Goal: Find specific page/section: Find specific page/section

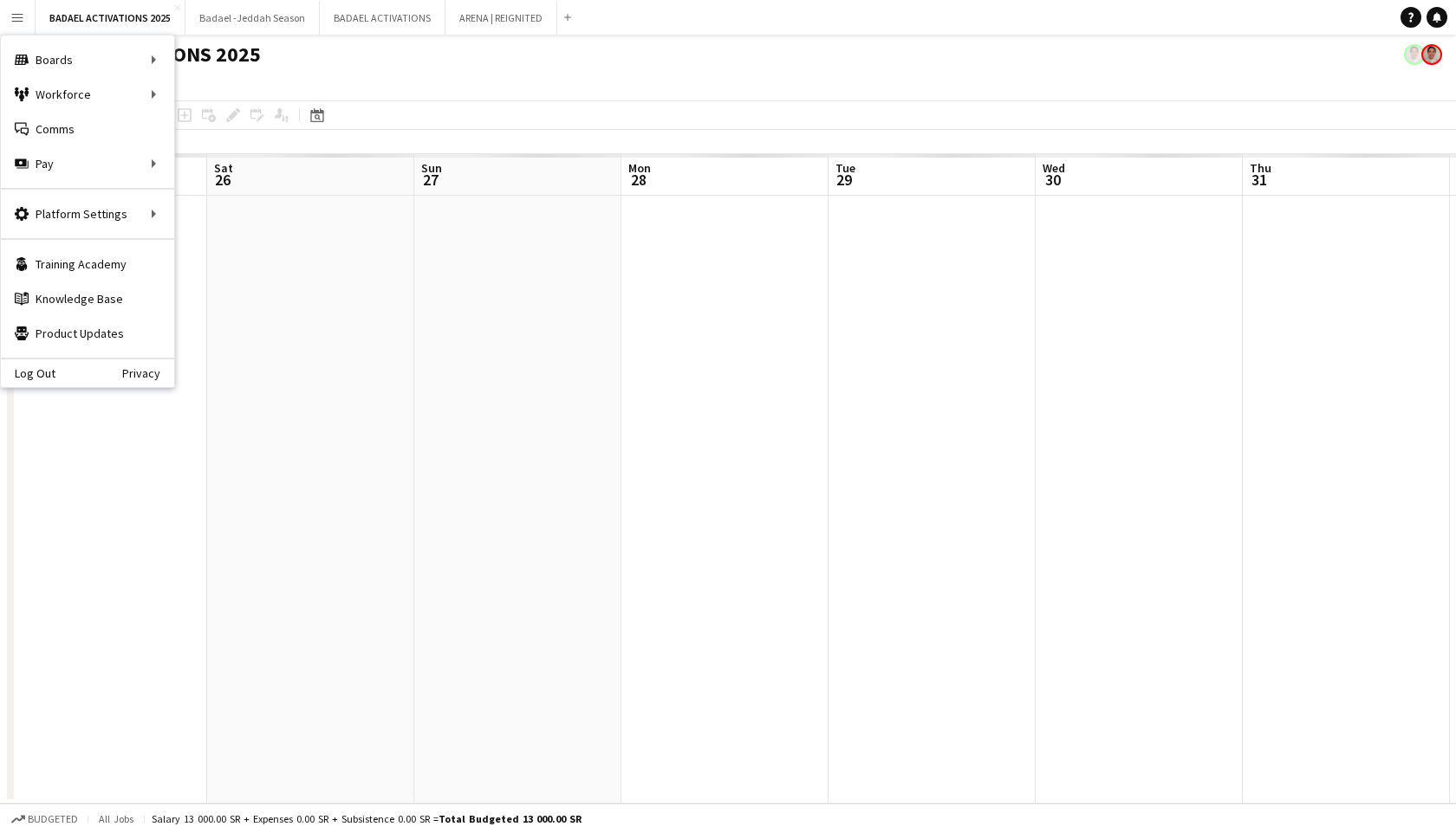
scroll to position [0, 414]
click at [197, 96] on link "My Workforce" at bounding box center [261, 94] width 173 height 35
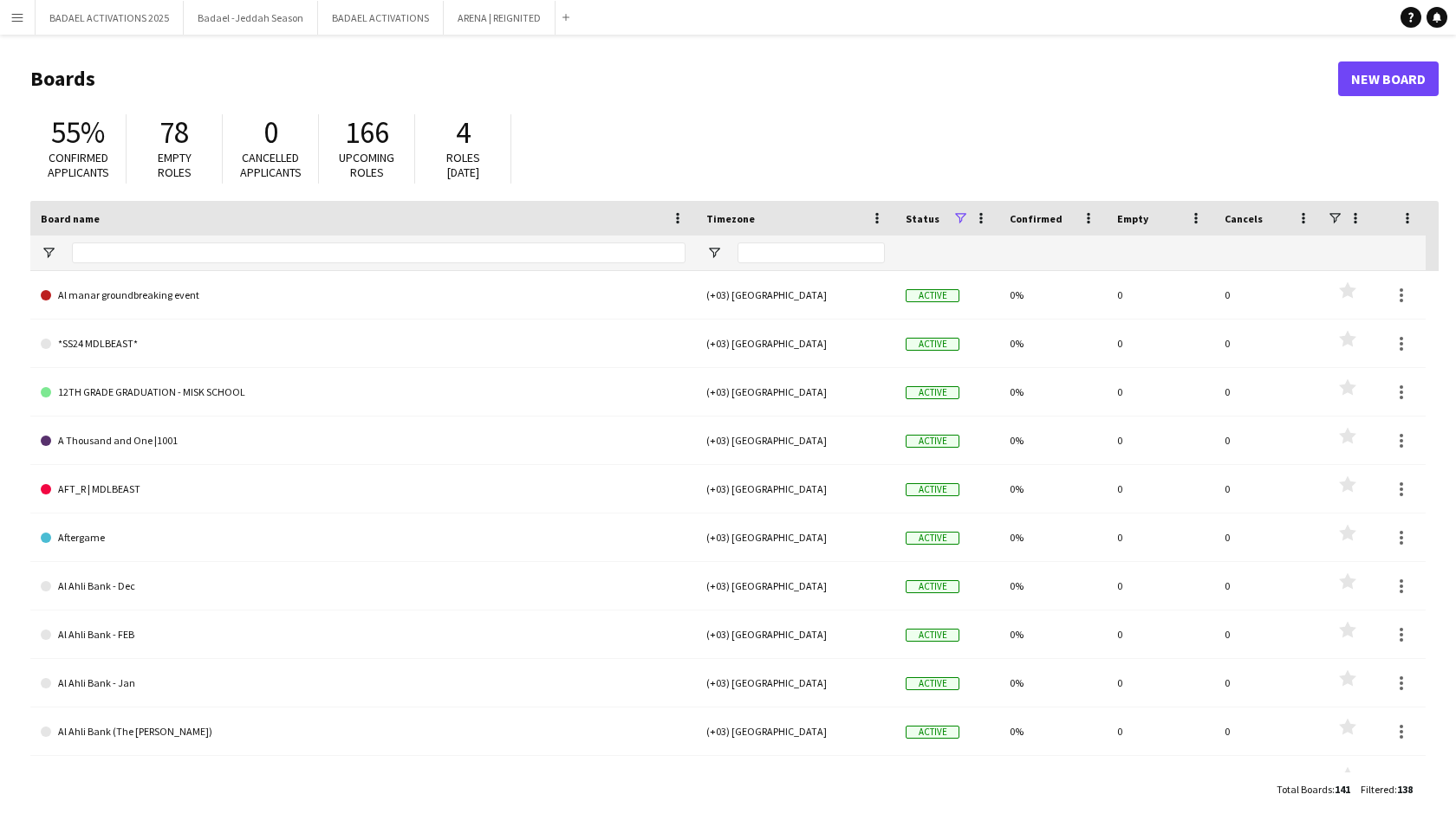
click at [21, 9] on button "Menu" at bounding box center [17, 17] width 35 height 35
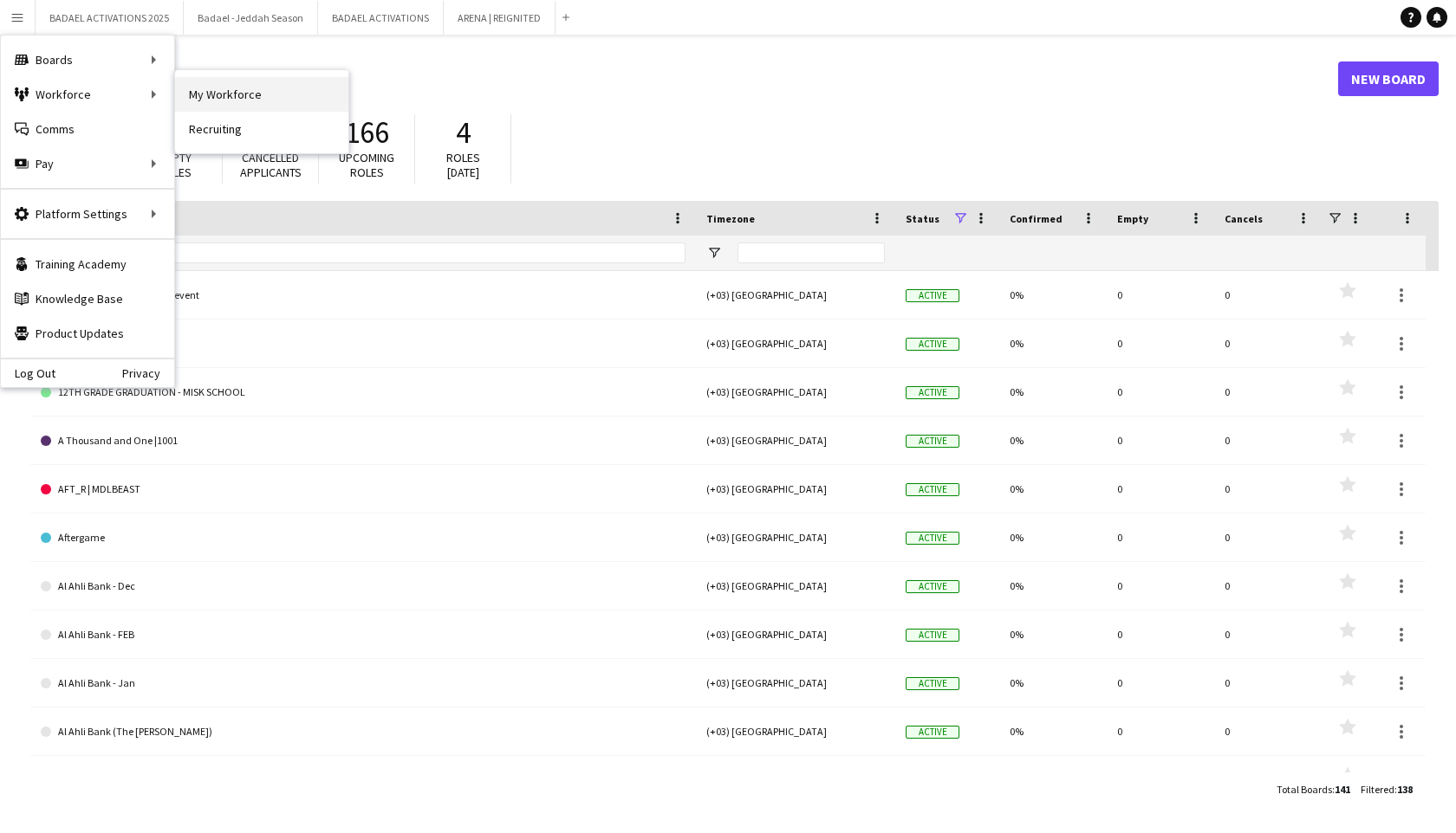
click at [284, 94] on link "My Workforce" at bounding box center [261, 94] width 173 height 35
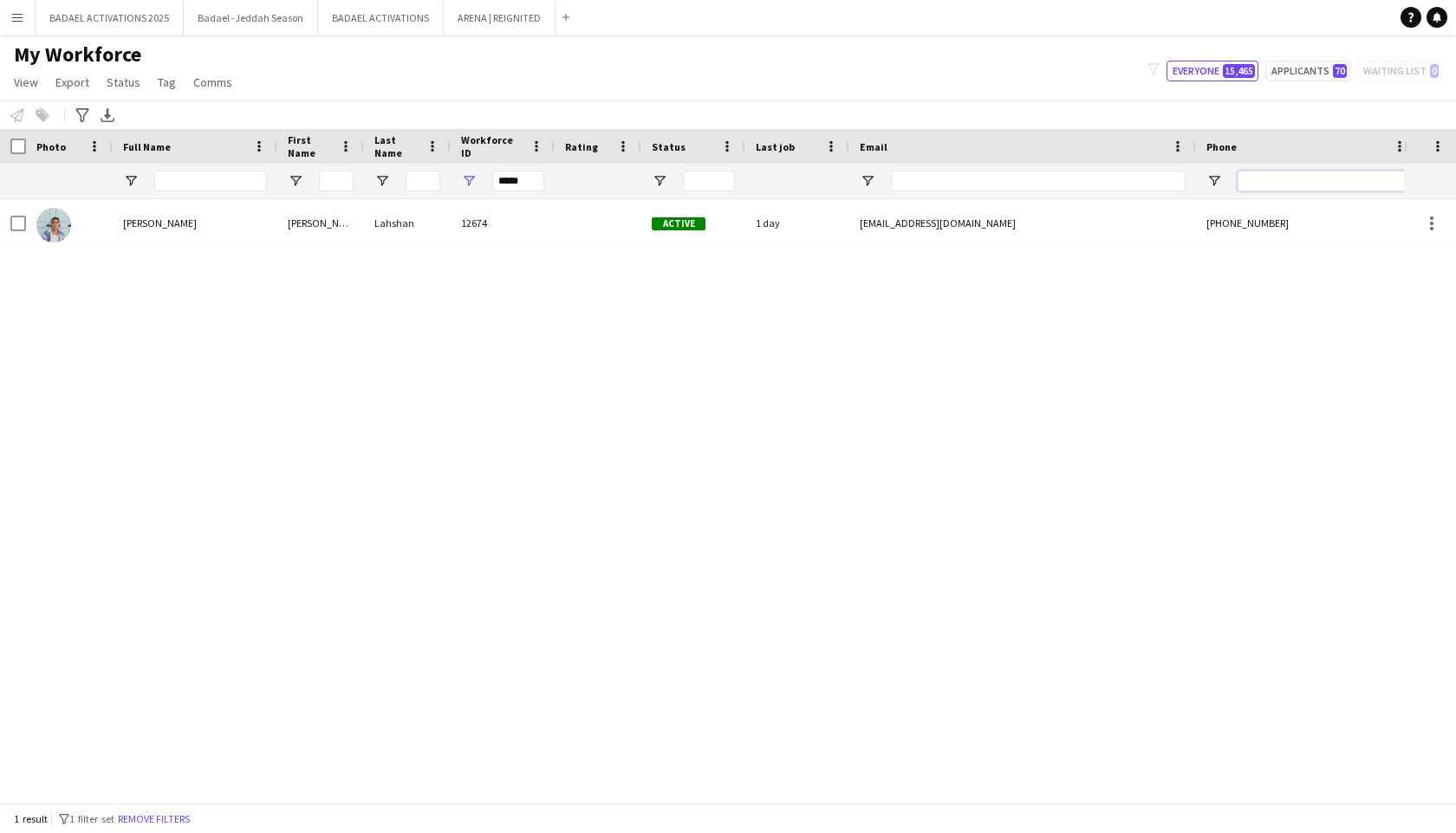
click at [1334, 181] on input "Phone Filter Input" at bounding box center [1322, 181] width 170 height 21
click at [519, 181] on input "*****" at bounding box center [518, 181] width 52 height 21
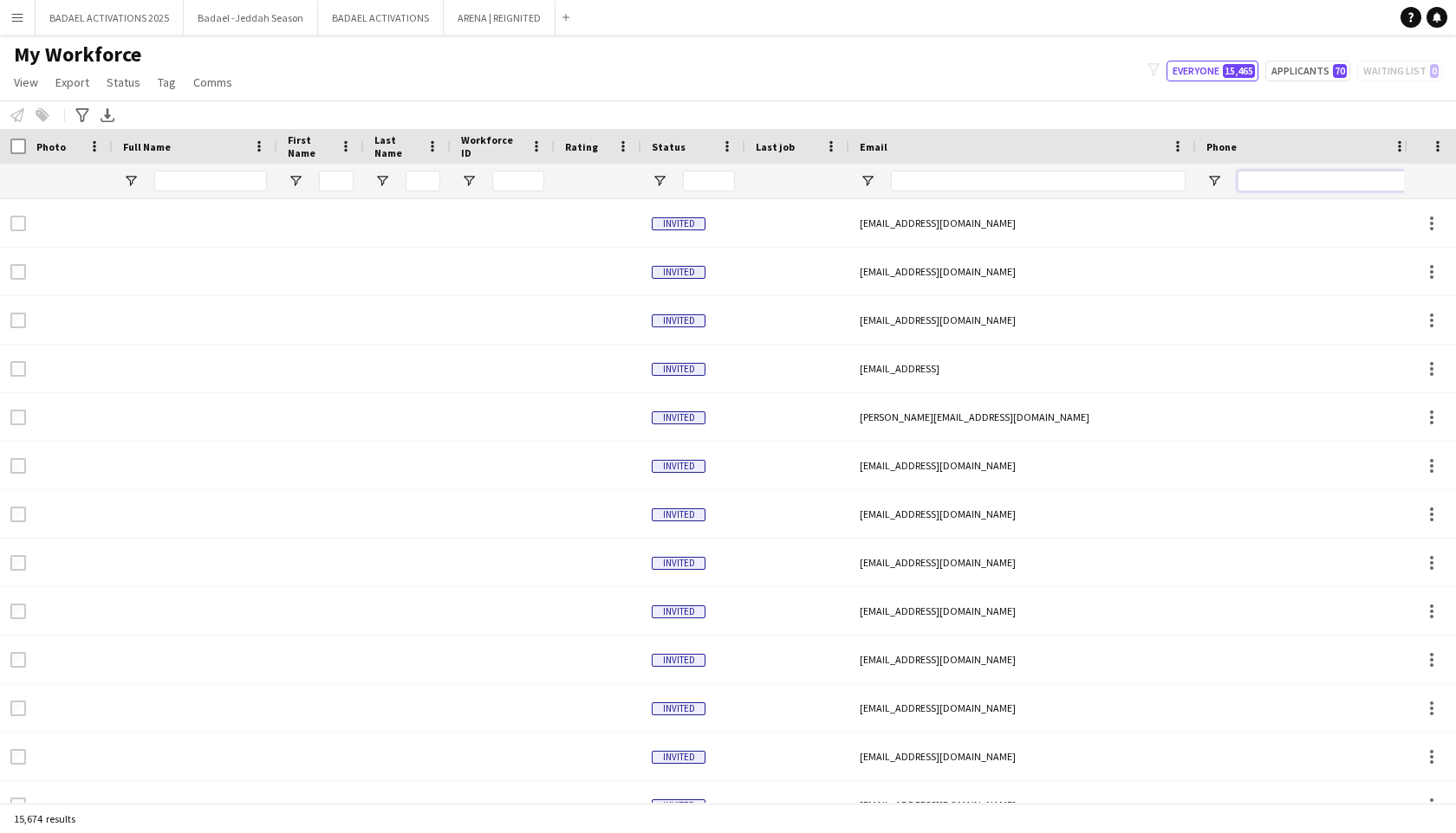
click at [1332, 187] on input "Phone Filter Input" at bounding box center [1322, 181] width 170 height 21
paste input "**********"
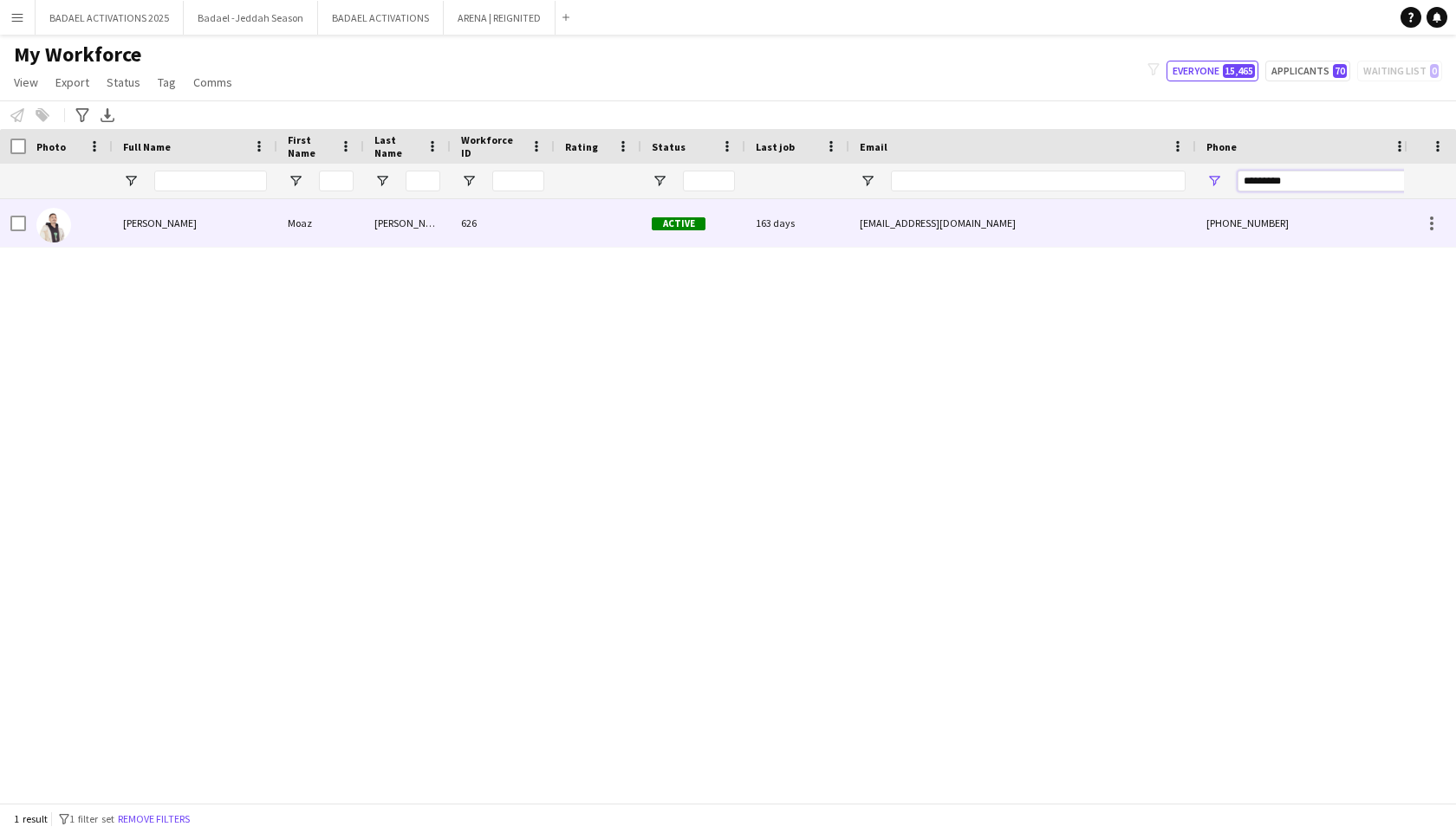
type input "*********"
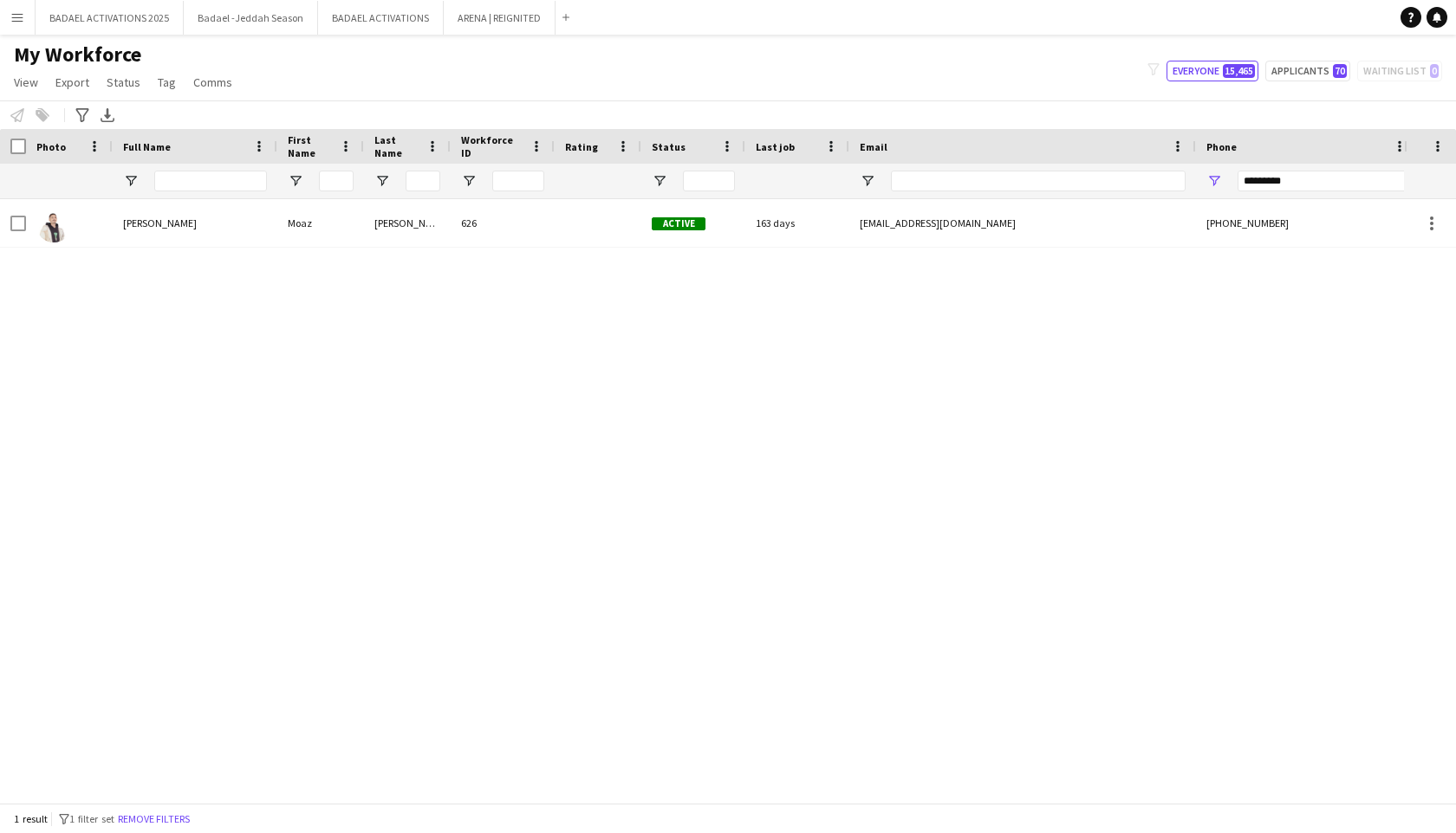
click at [1245, 251] on div "Moaz Mohammed Moaz Mohammed 626 Active 163 days moazmohammed93@outlook.sa +9665…" at bounding box center [702, 501] width 1404 height 604
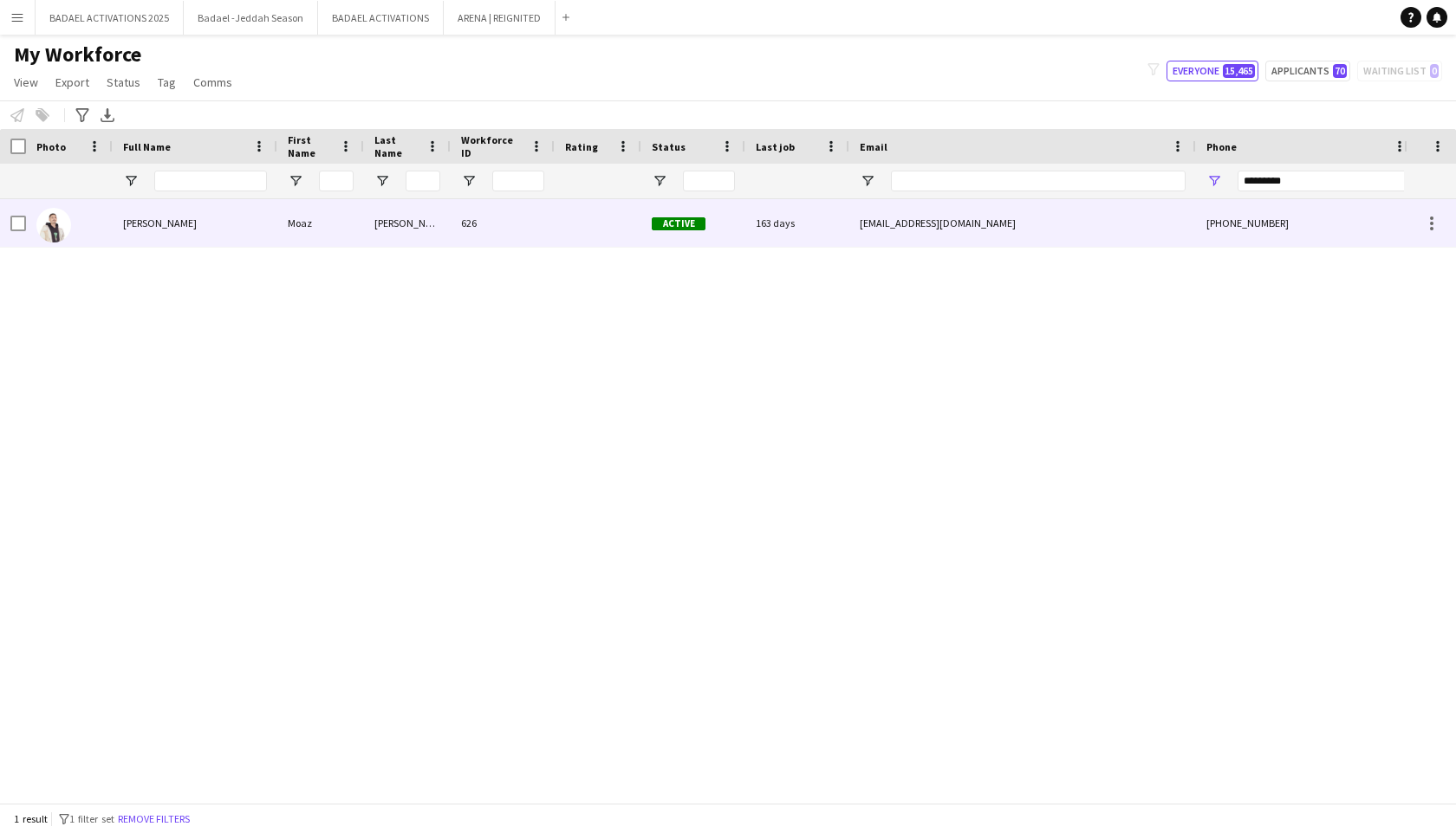
click at [1245, 222] on div "+966564231342" at bounding box center [1307, 222] width 222 height 47
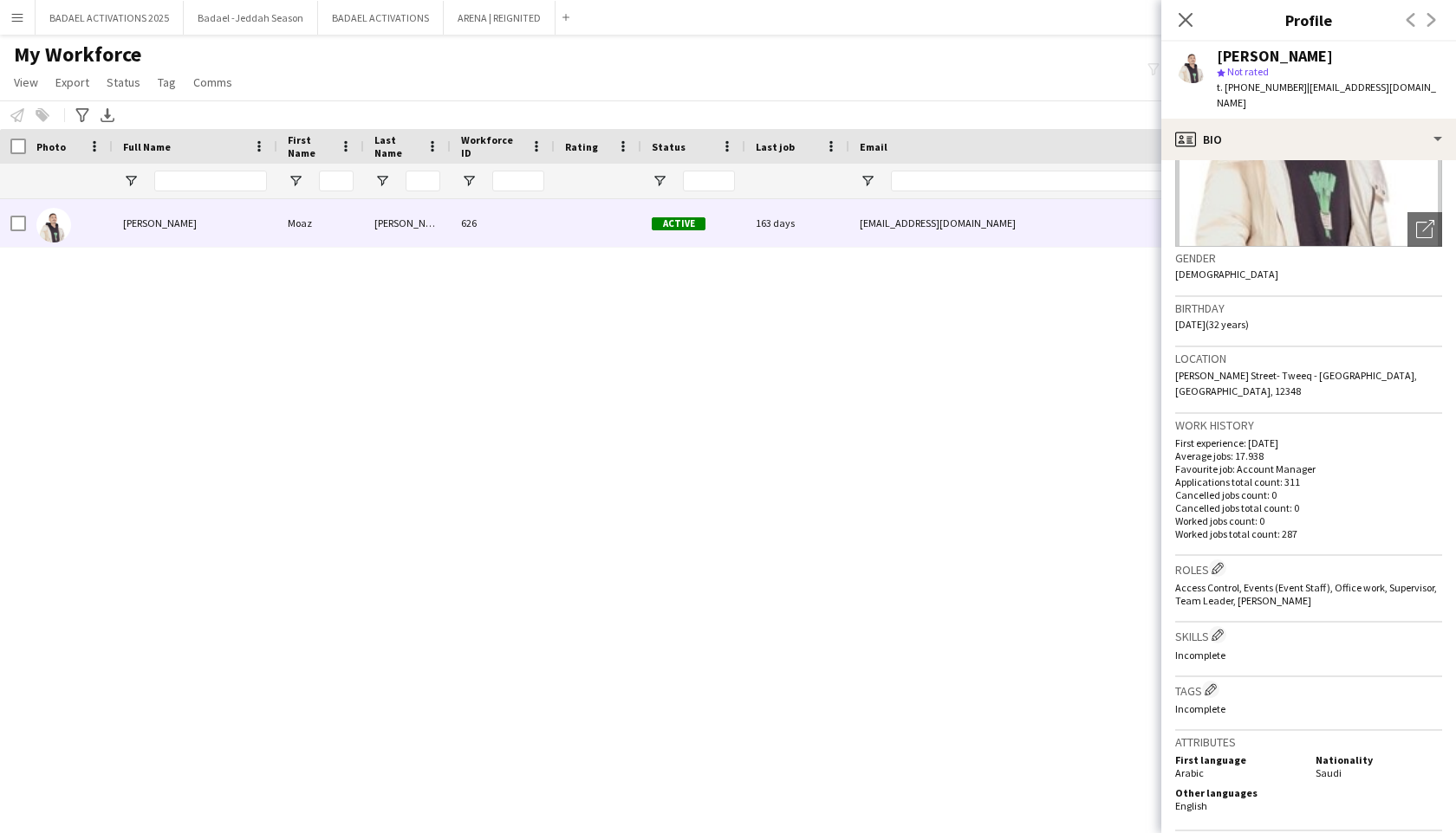
scroll to position [189, 0]
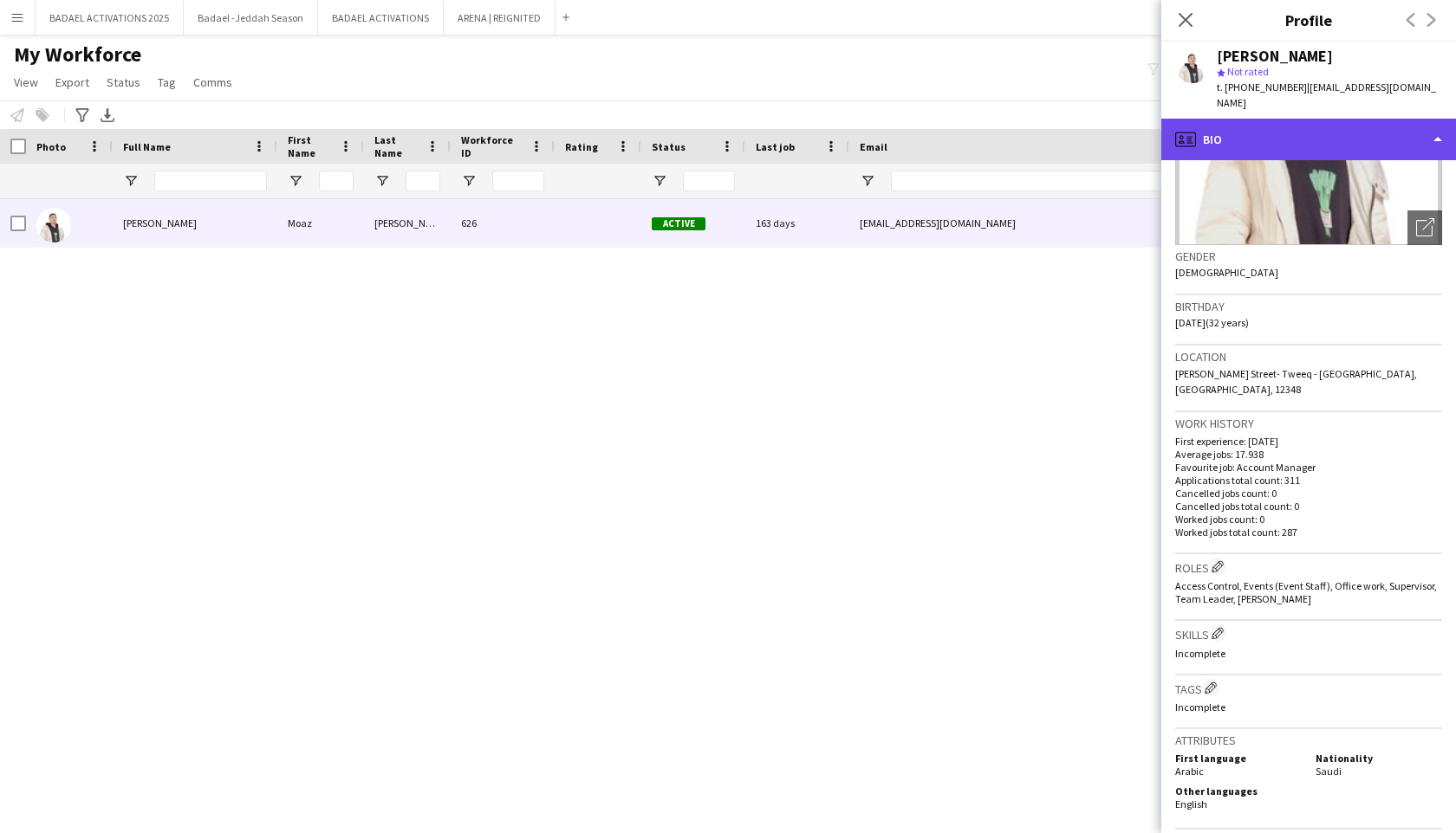
click at [1299, 122] on div "profile Bio" at bounding box center [1308, 139] width 295 height 41
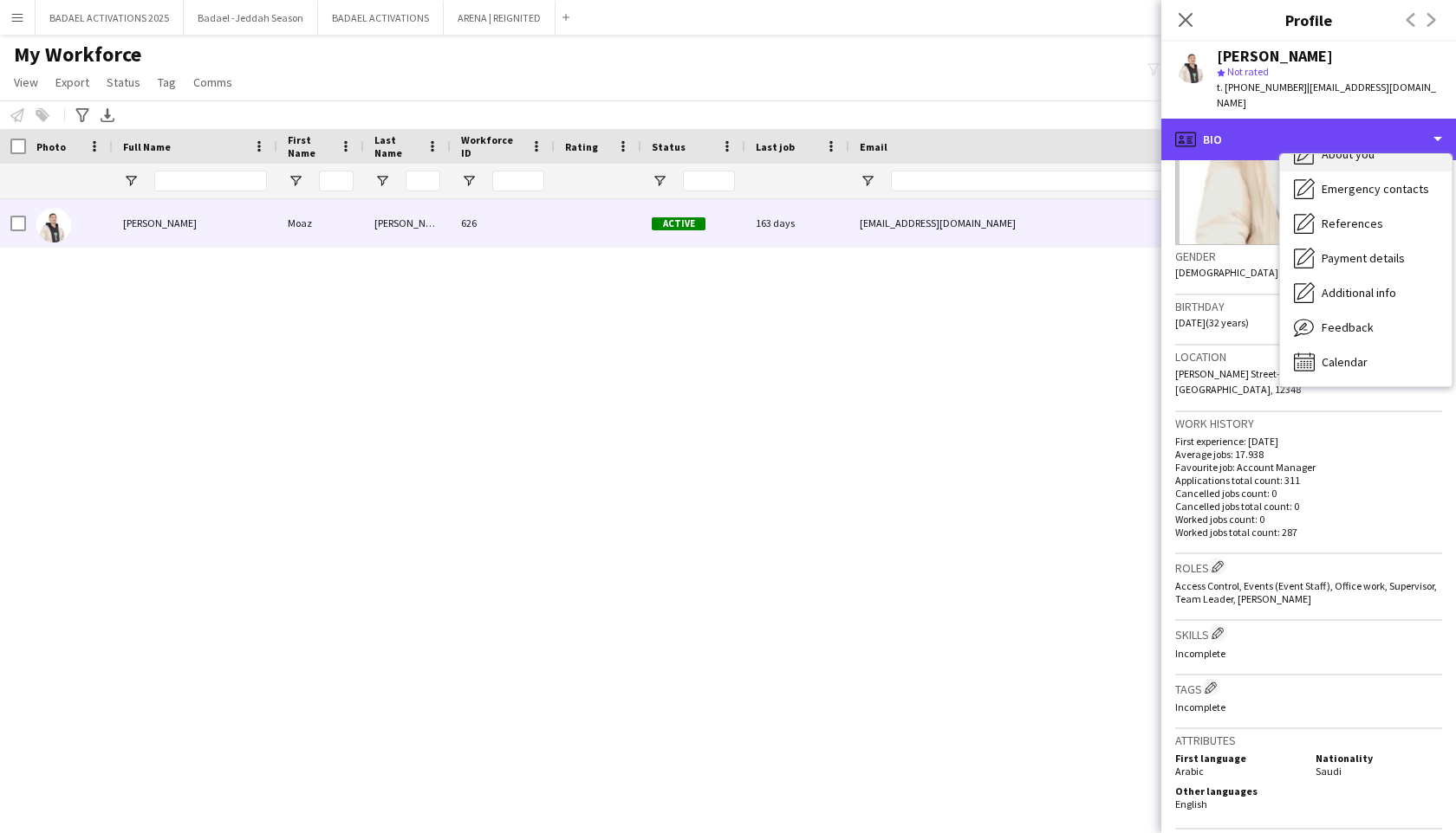
scroll to position [0, 0]
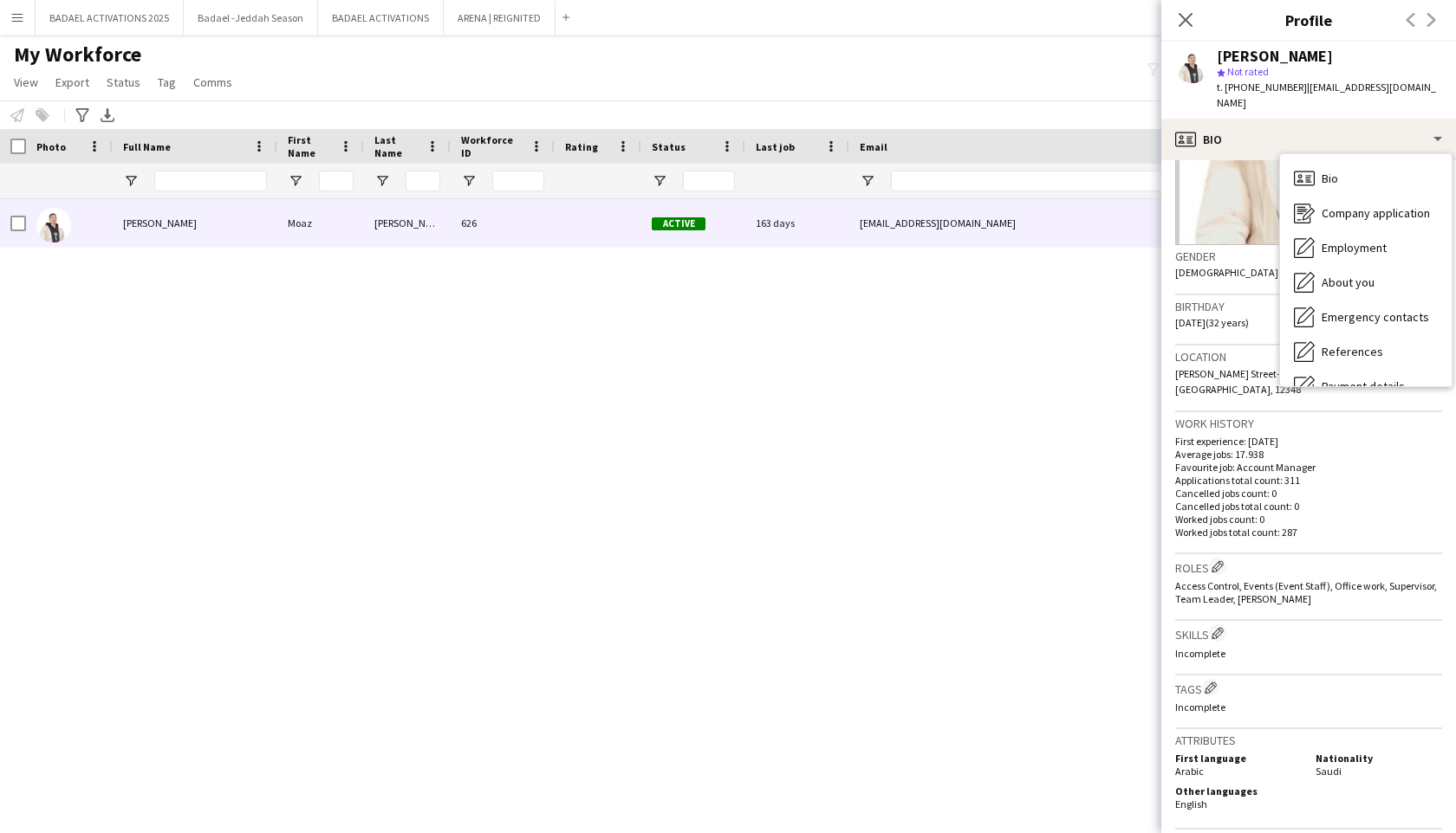
click at [1235, 460] on p "Favourite job: Account Manager" at bounding box center [1308, 467] width 267 height 13
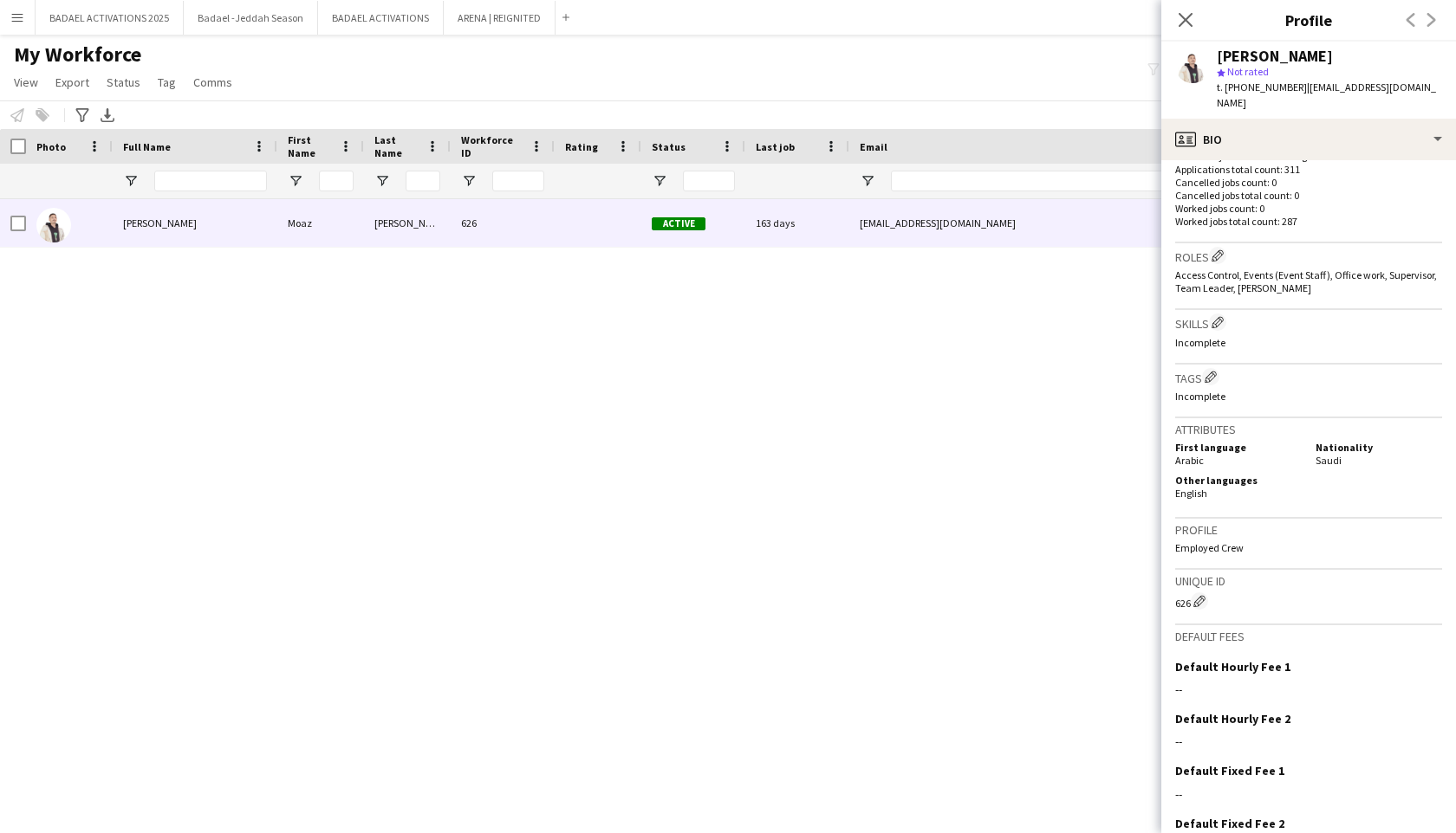
scroll to position [566, 0]
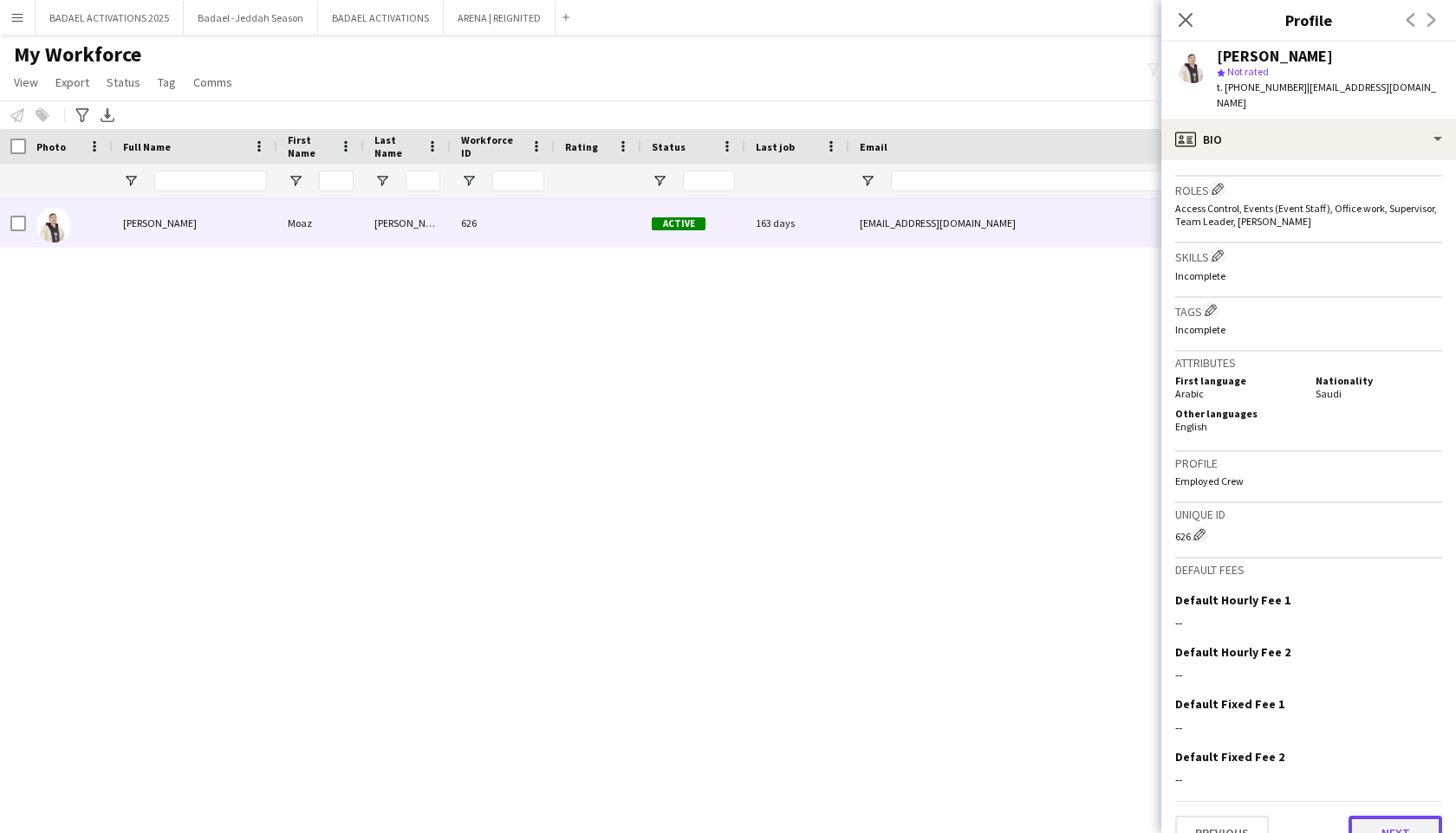
click at [1410, 816] on button "Next" at bounding box center [1395, 833] width 93 height 35
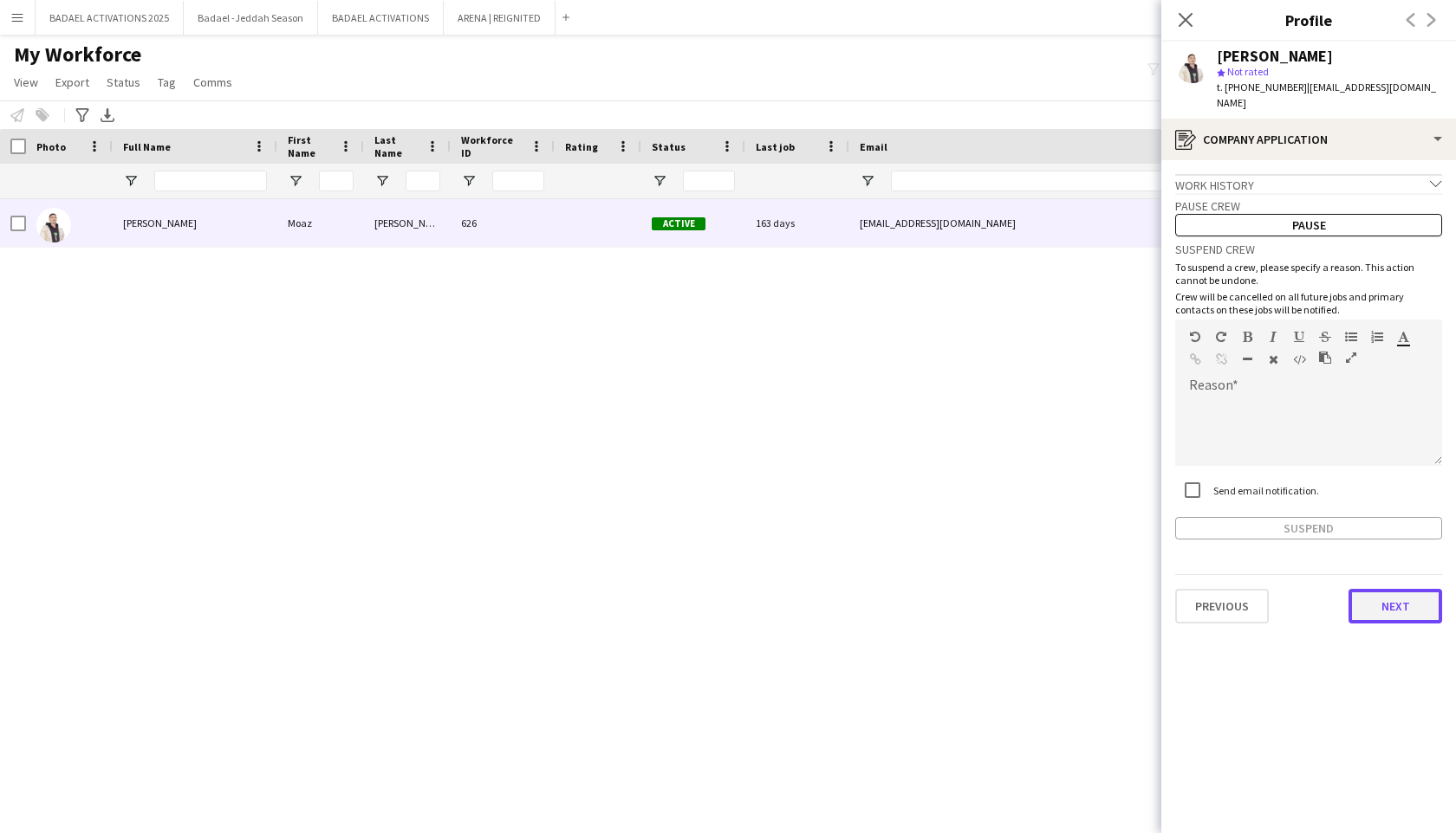
click at [1392, 591] on button "Next" at bounding box center [1395, 606] width 93 height 35
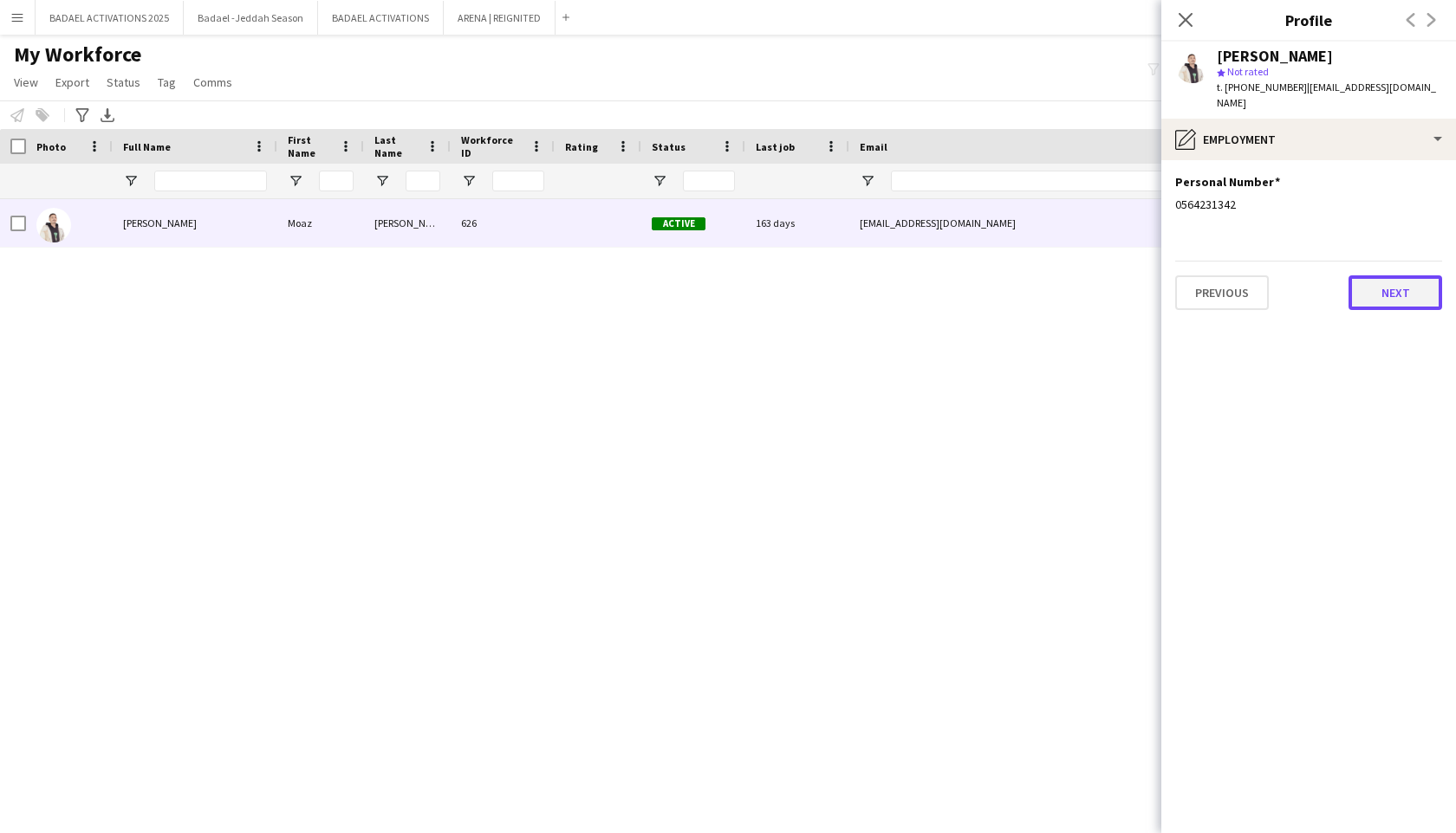
click at [1390, 276] on button "Next" at bounding box center [1395, 293] width 93 height 35
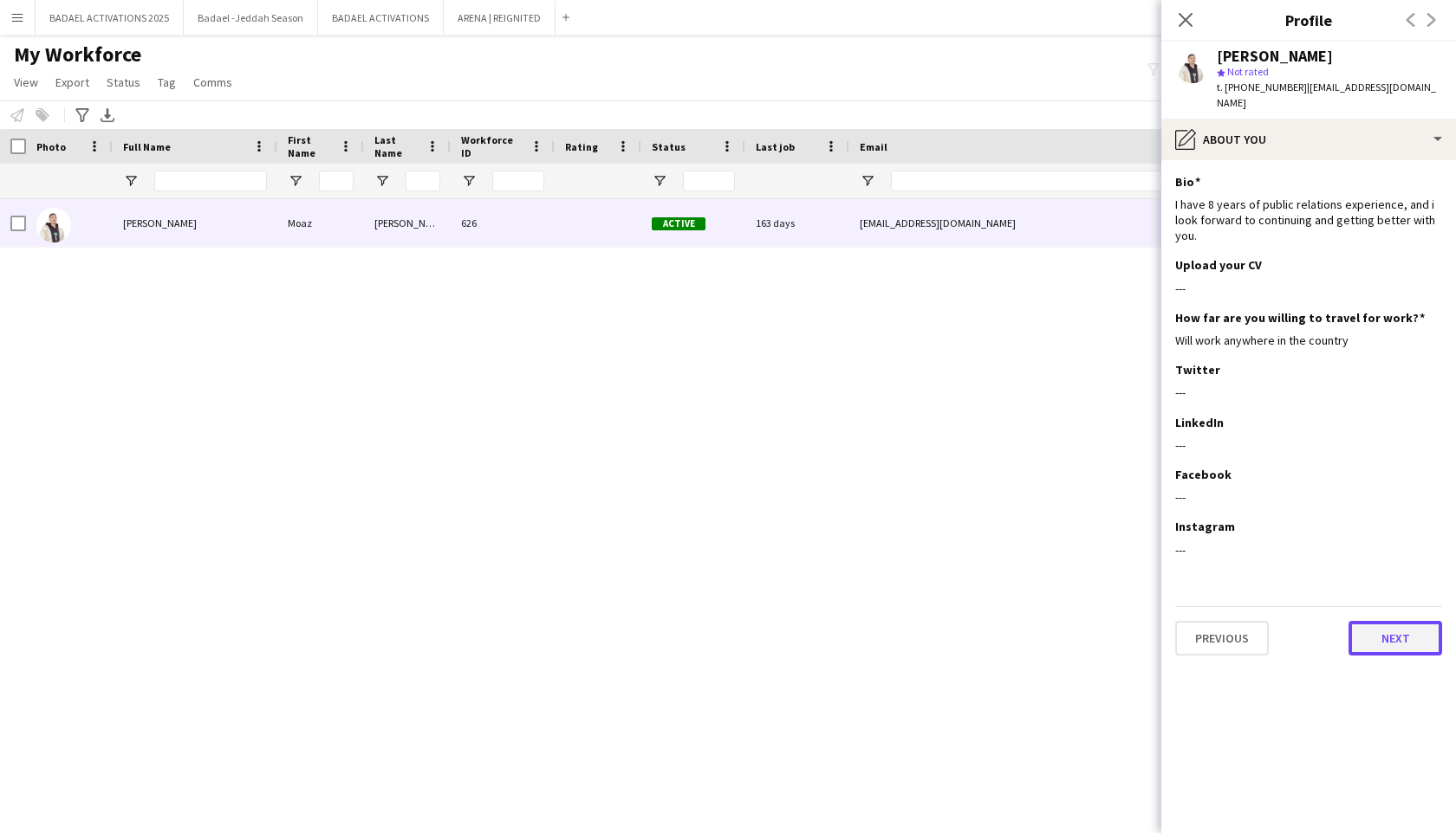
click at [1368, 623] on button "Next" at bounding box center [1395, 638] width 93 height 35
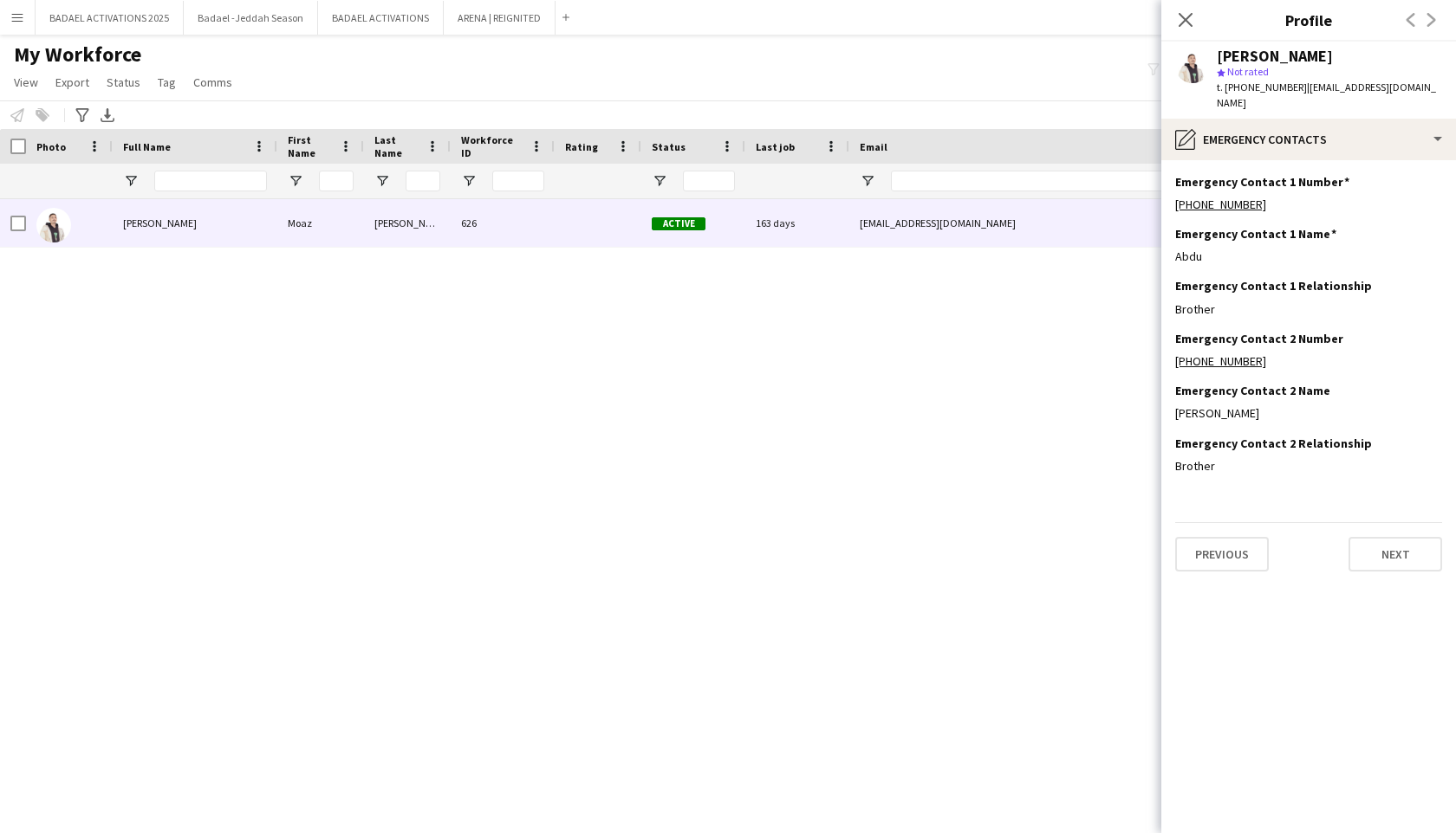
click at [1401, 558] on app-section-data-types "Emergency Contact 1 Number Edit this field +966501445084 Emergency Contact 1 Na…" at bounding box center [1308, 496] width 295 height 673
click at [1400, 545] on button "Next" at bounding box center [1395, 554] width 93 height 35
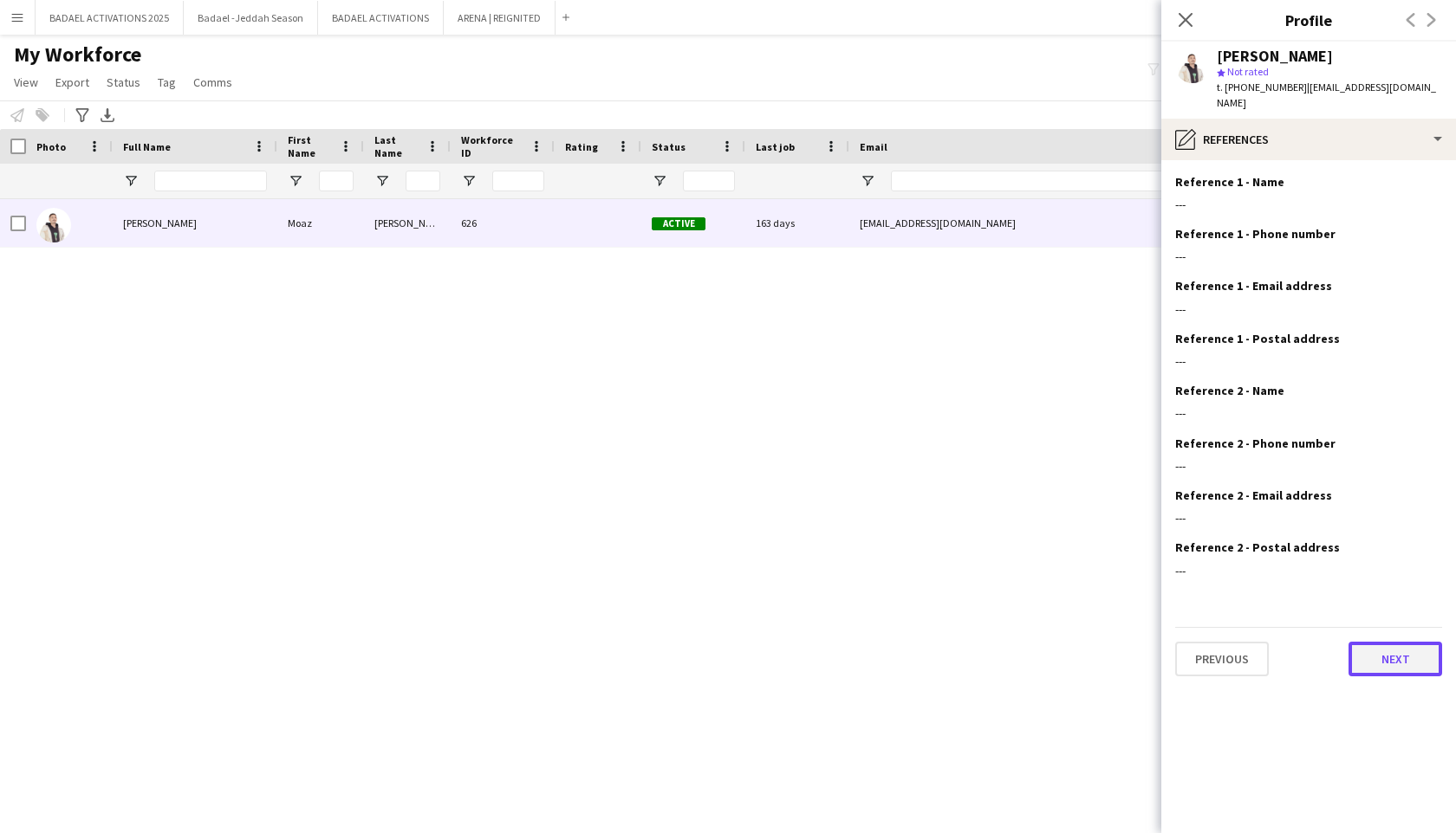
click at [1383, 642] on button "Next" at bounding box center [1395, 659] width 93 height 35
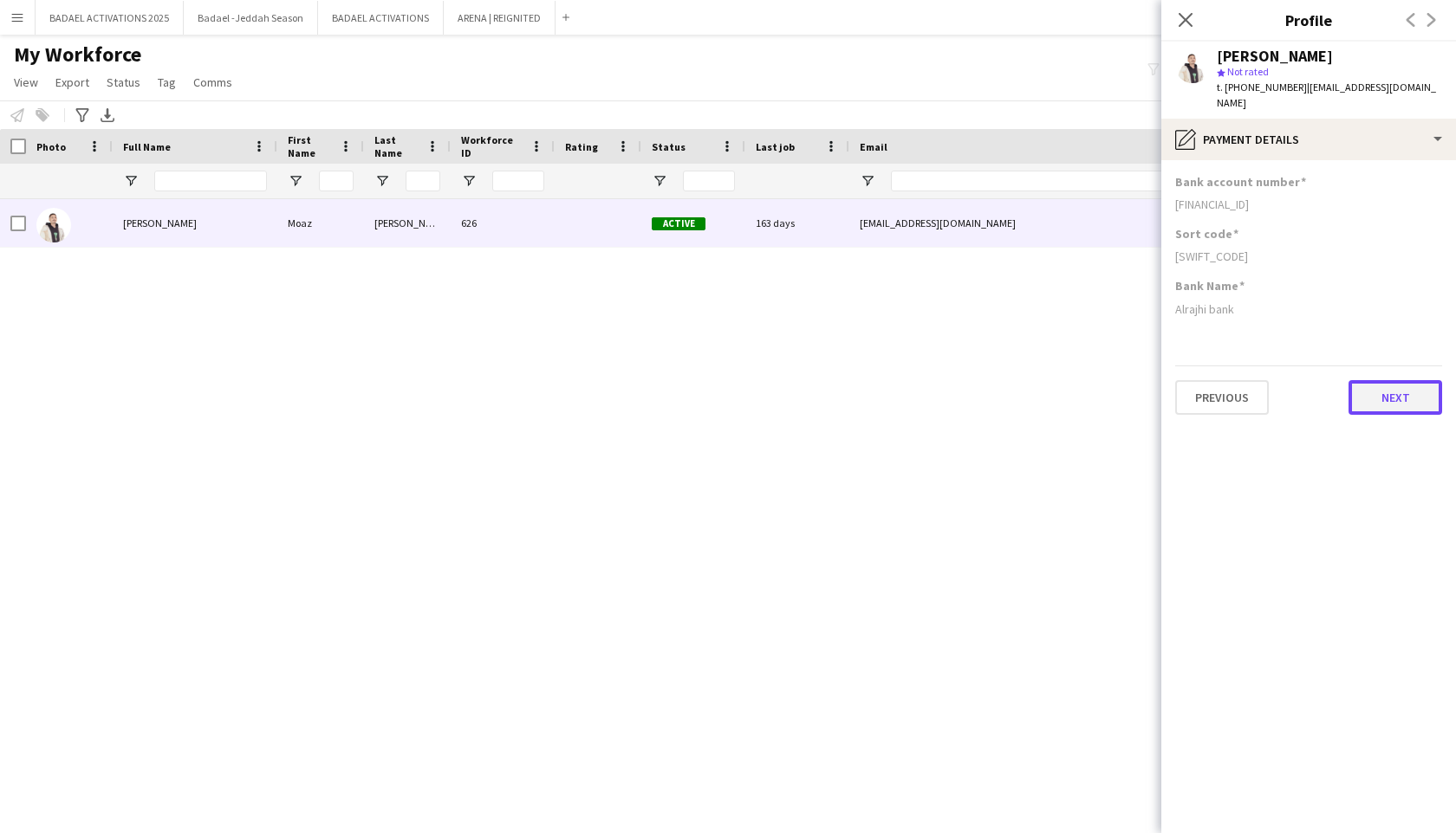
click at [1386, 381] on button "Next" at bounding box center [1395, 398] width 93 height 35
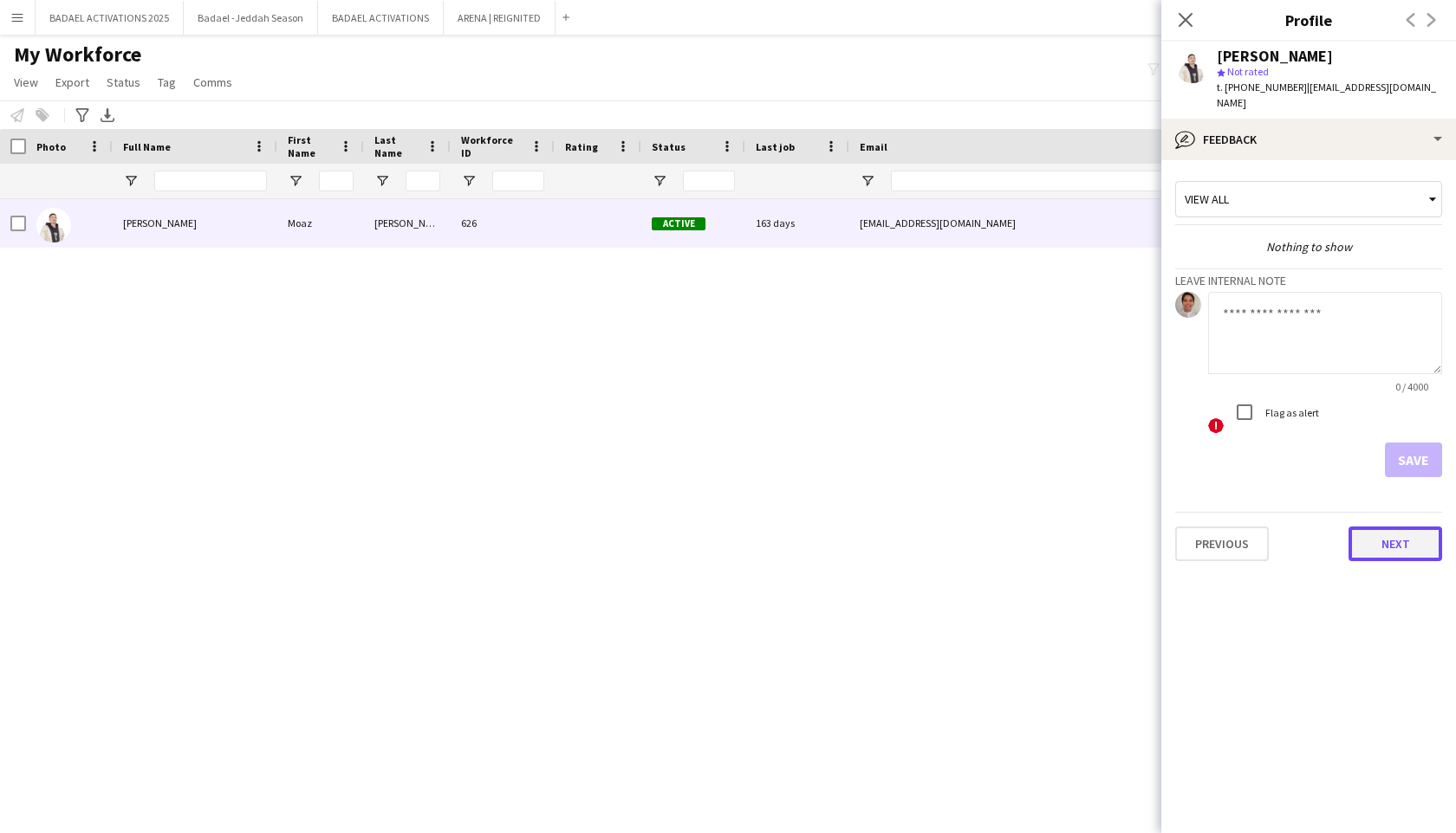
click at [1380, 531] on button "Next" at bounding box center [1395, 544] width 93 height 35
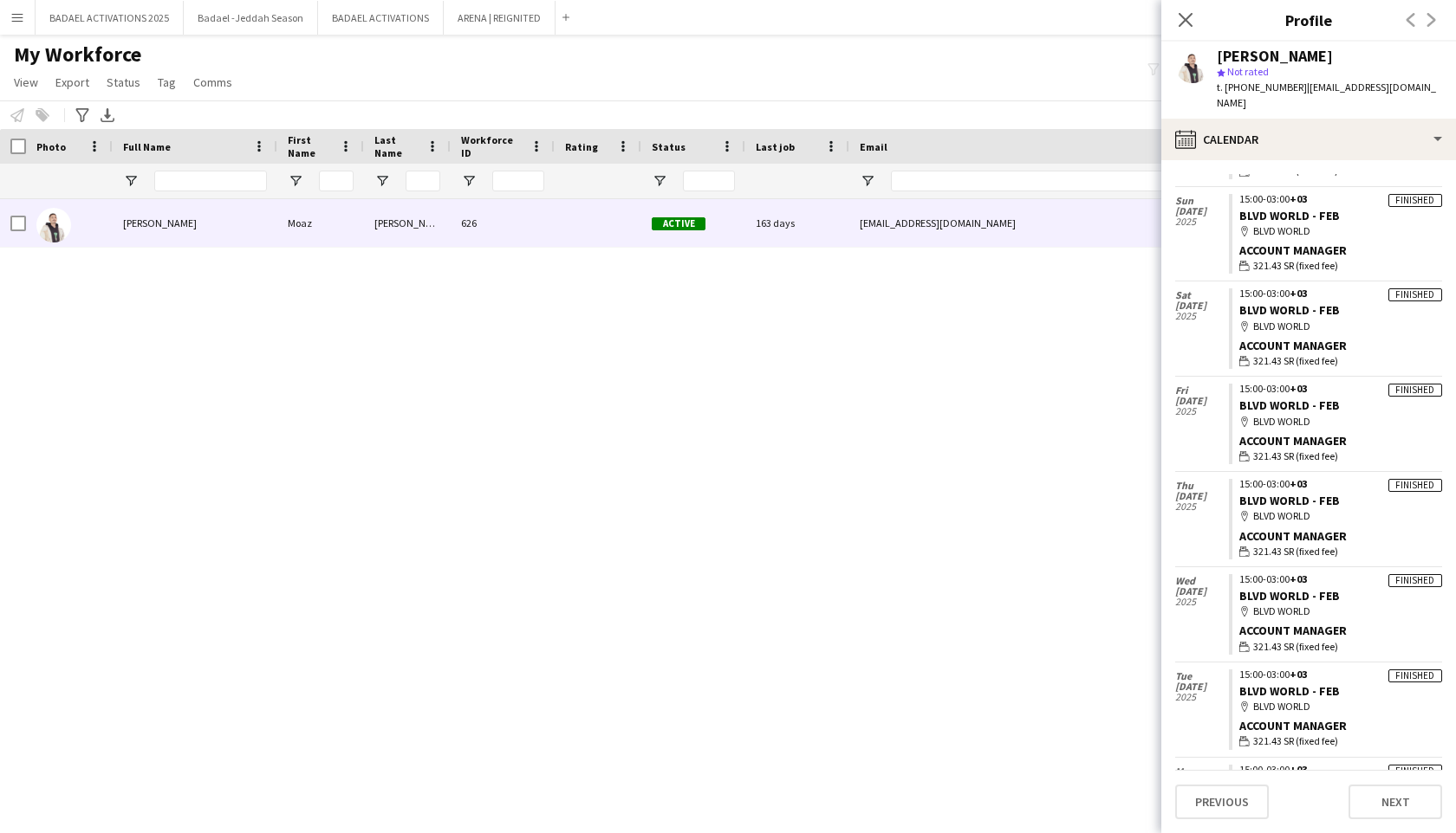
scroll to position [614, 0]
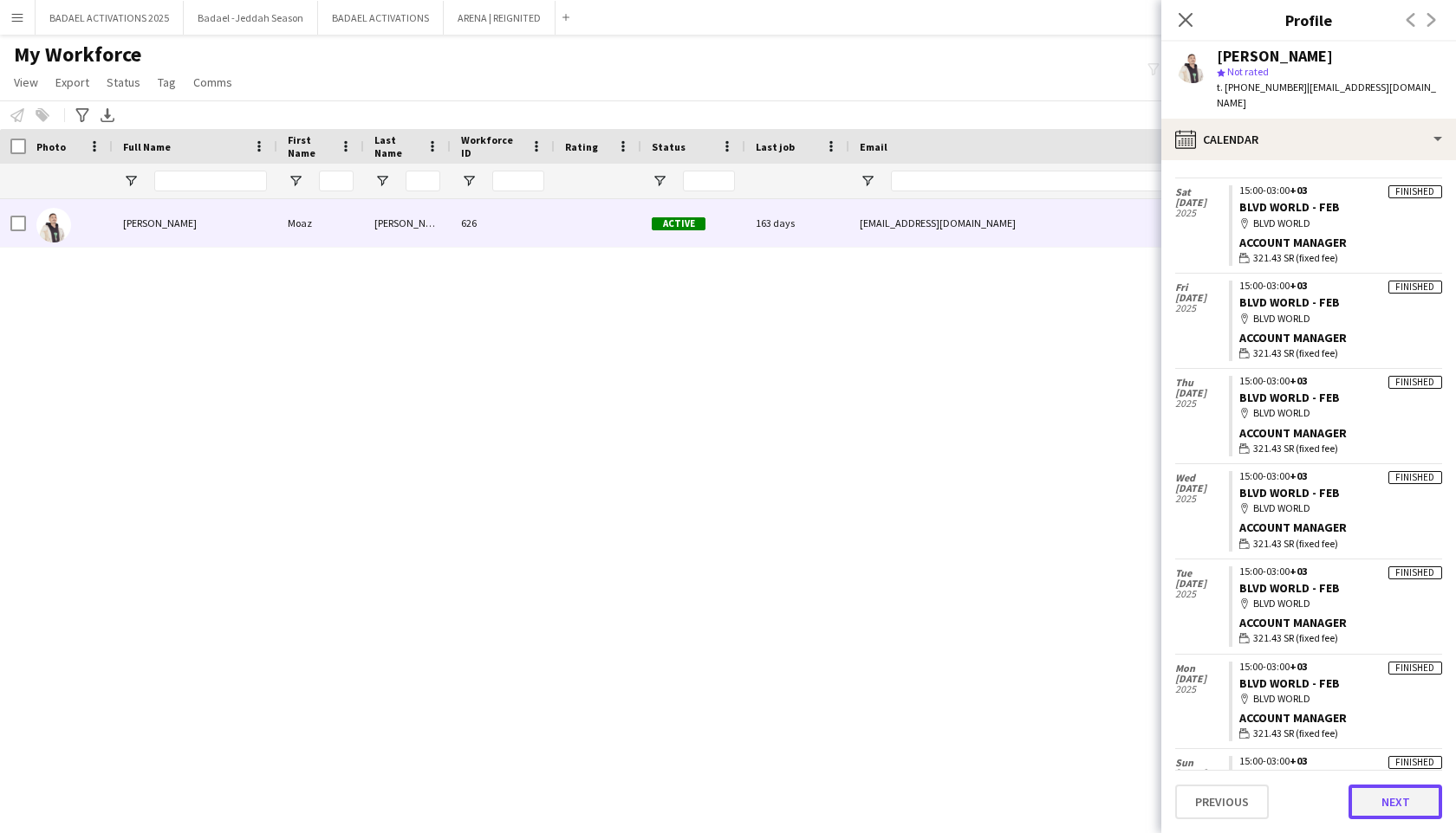
click at [1367, 799] on button "Next" at bounding box center [1395, 802] width 93 height 35
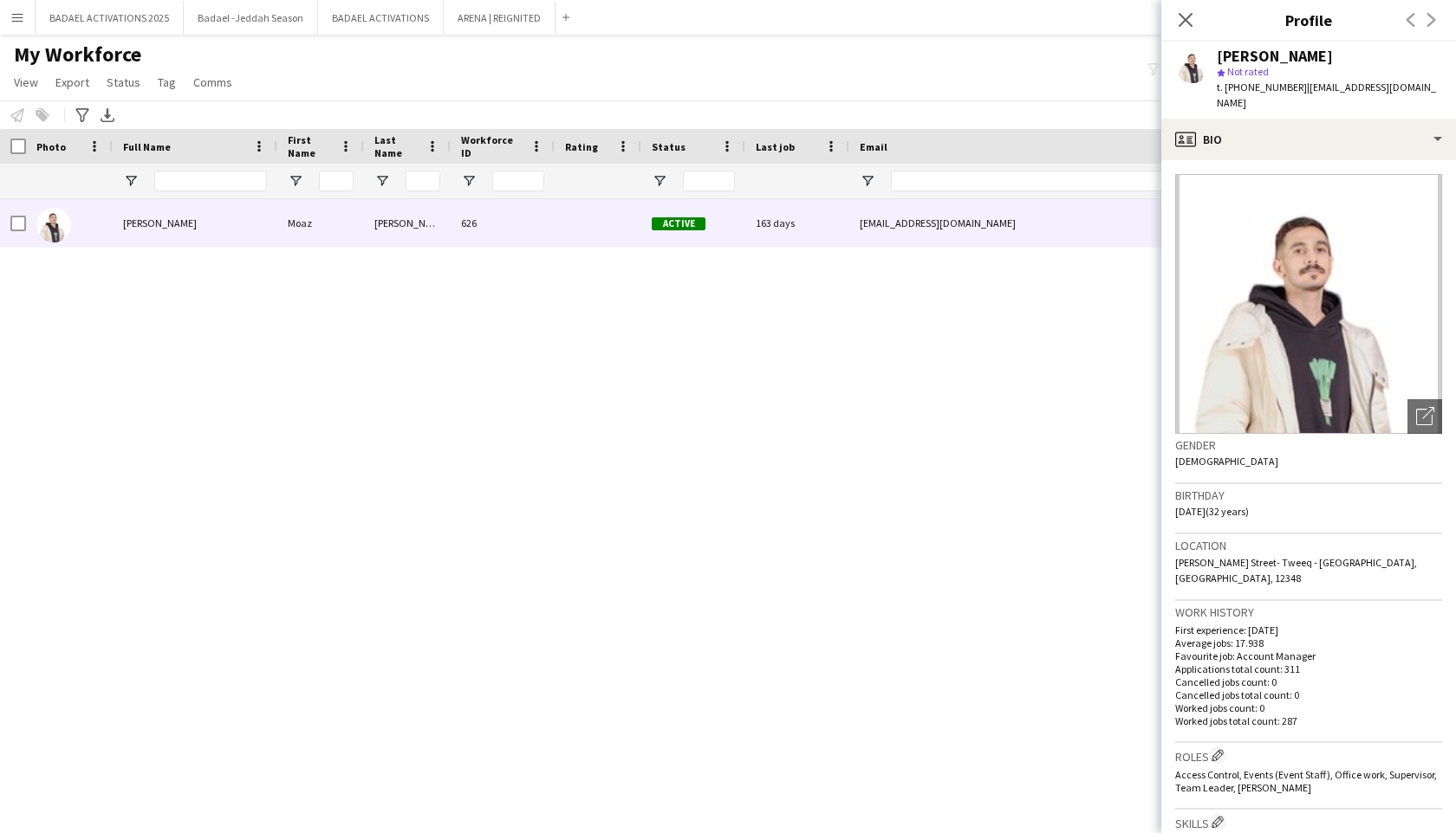
click at [1199, 605] on h3 "Work history" at bounding box center [1308, 612] width 267 height 15
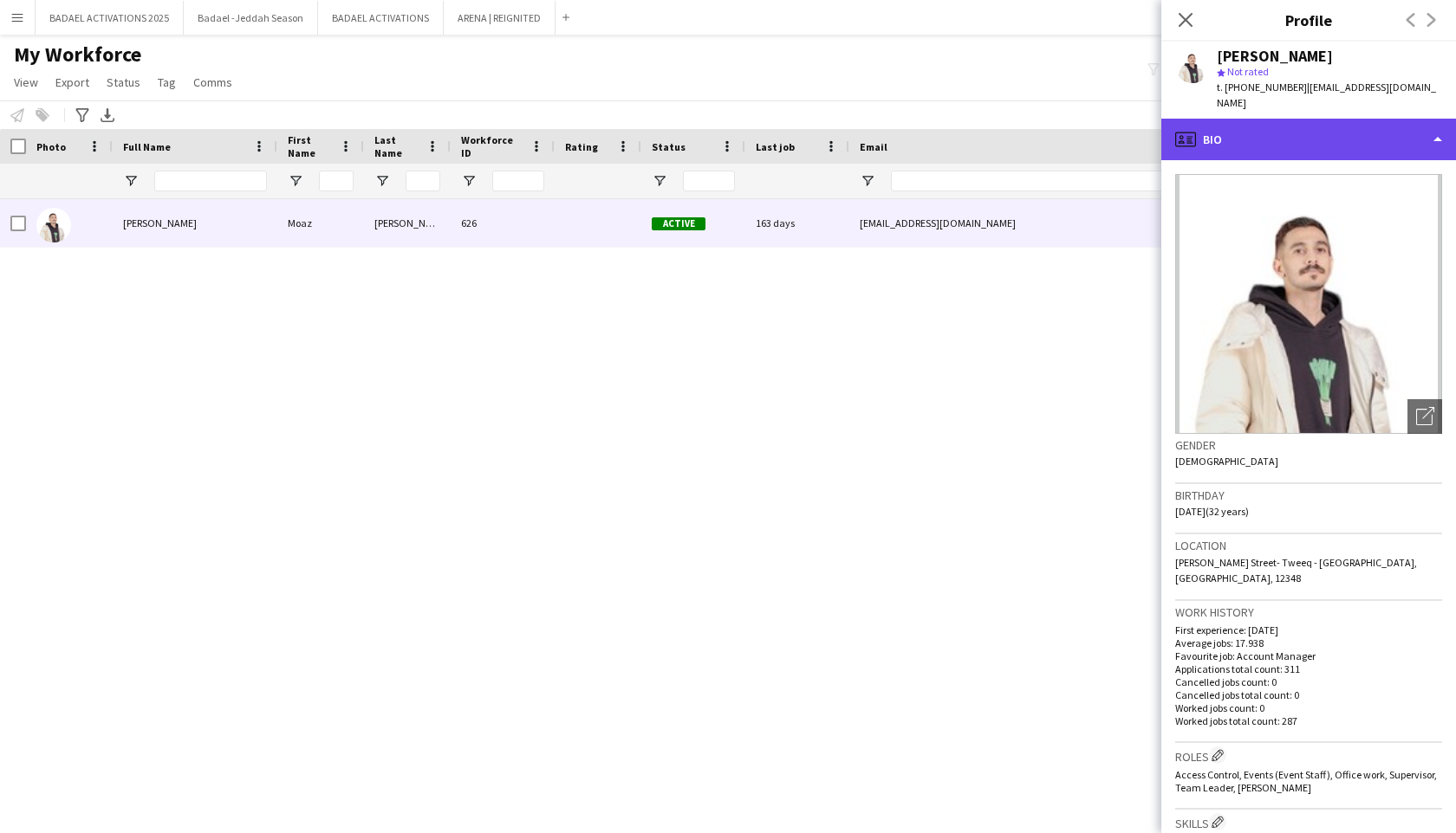
click at [1228, 126] on div "profile Bio" at bounding box center [1308, 139] width 295 height 41
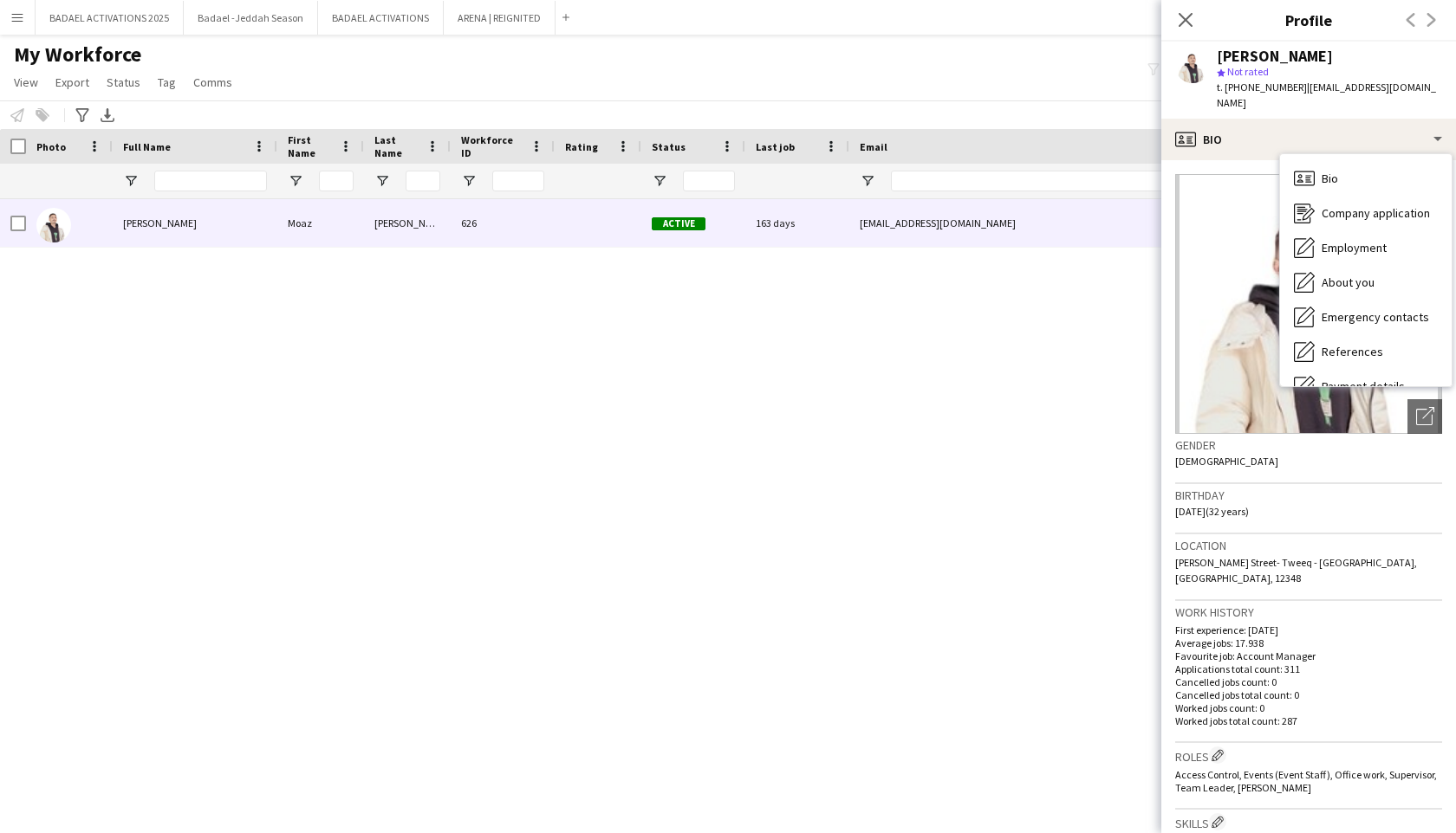
click at [939, 384] on div "Moaz Mohammed Moaz Mohammed 626 Active 163 days moazmohammed93@outlook.sa +9665…" at bounding box center [702, 501] width 1404 height 604
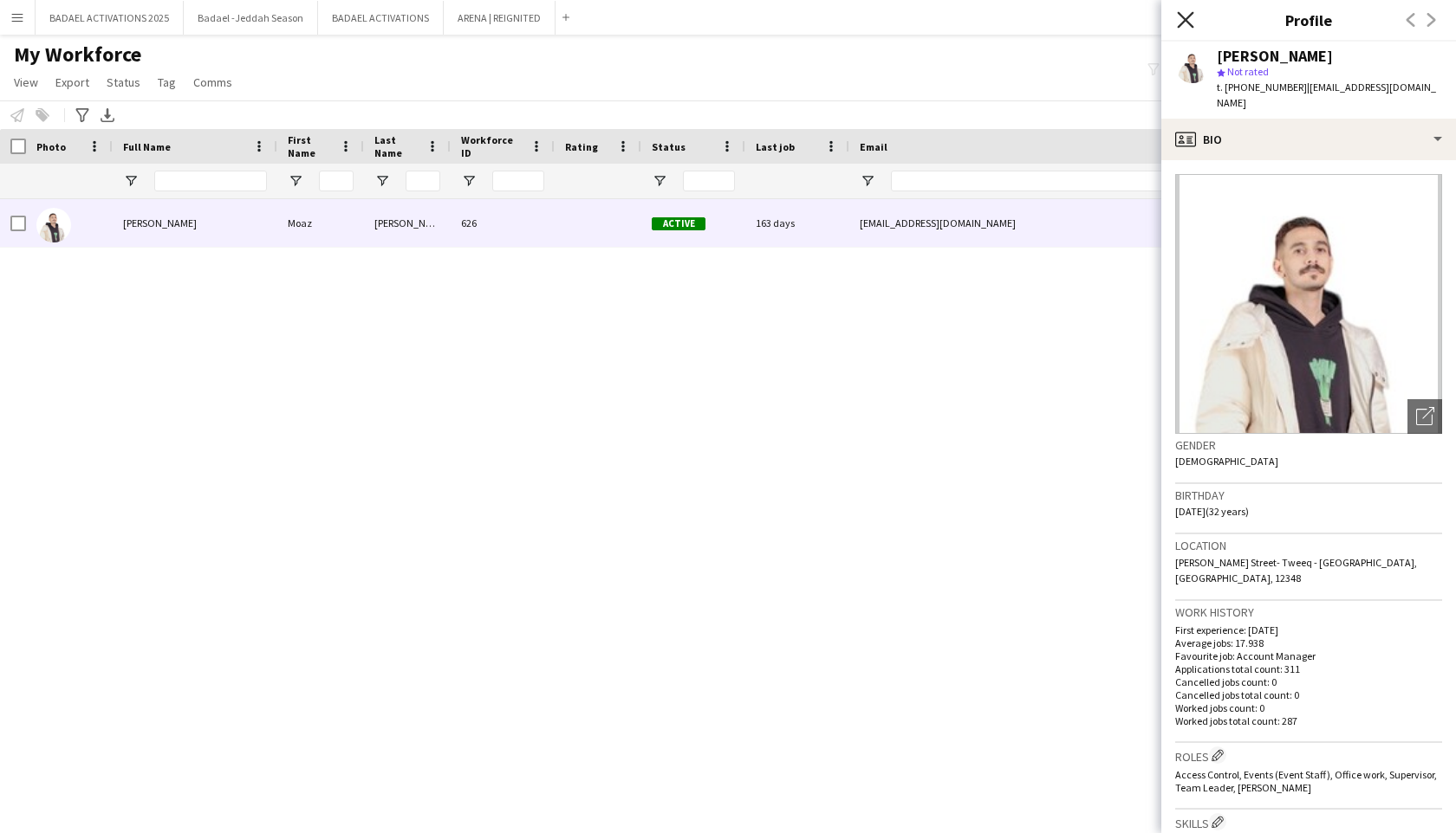
click at [1180, 25] on icon at bounding box center [1185, 20] width 16 height 16
